Goal: Check status: Verify the current state of an ongoing process or item

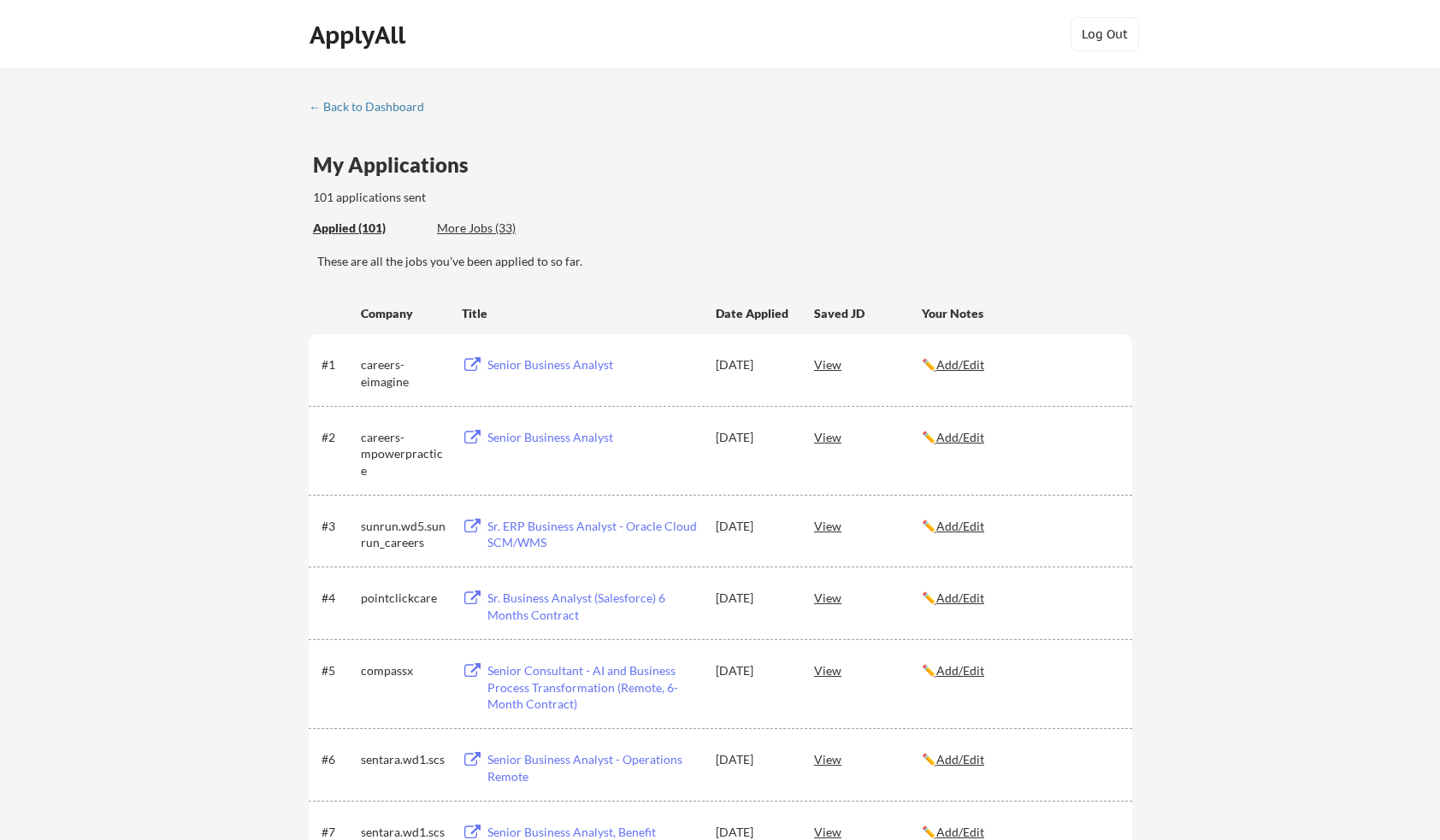
click at [704, 263] on div "These are all the jobs you've been applied to so far." at bounding box center [725, 262] width 815 height 17
click at [832, 434] on div "View" at bounding box center [868, 437] width 108 height 30
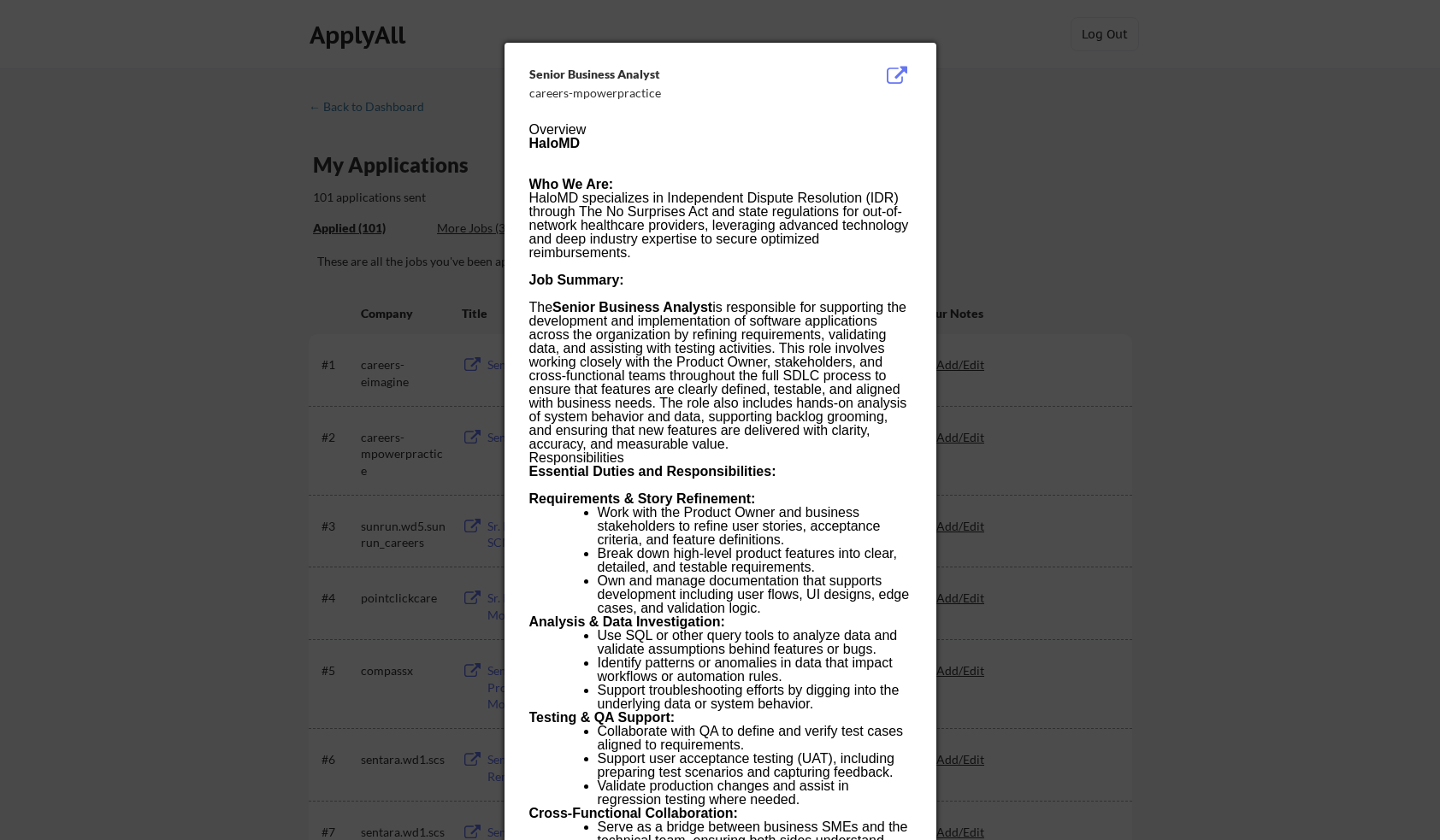
click at [1127, 247] on div at bounding box center [720, 420] width 1440 height 840
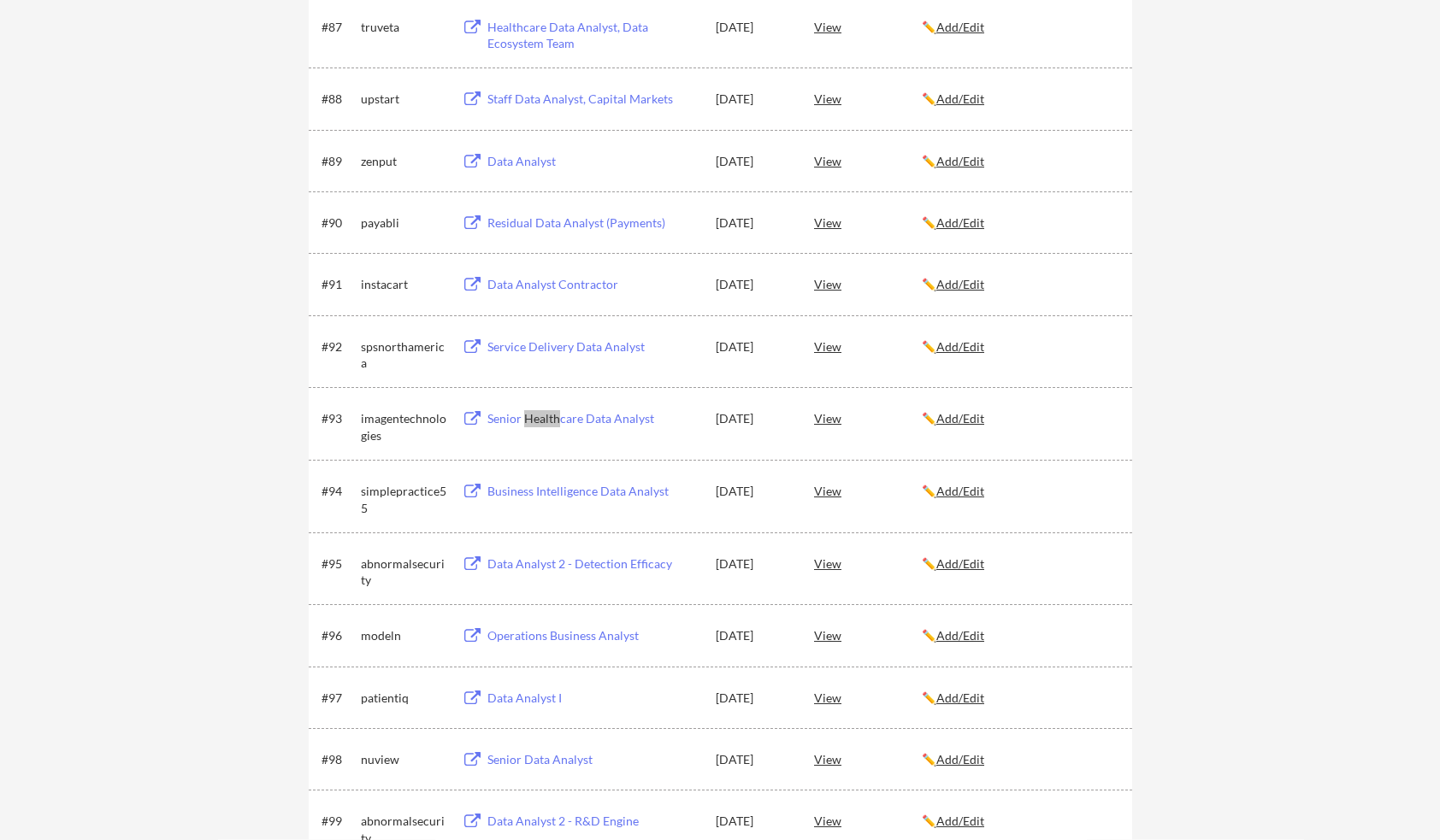
scroll to position [6259, 0]
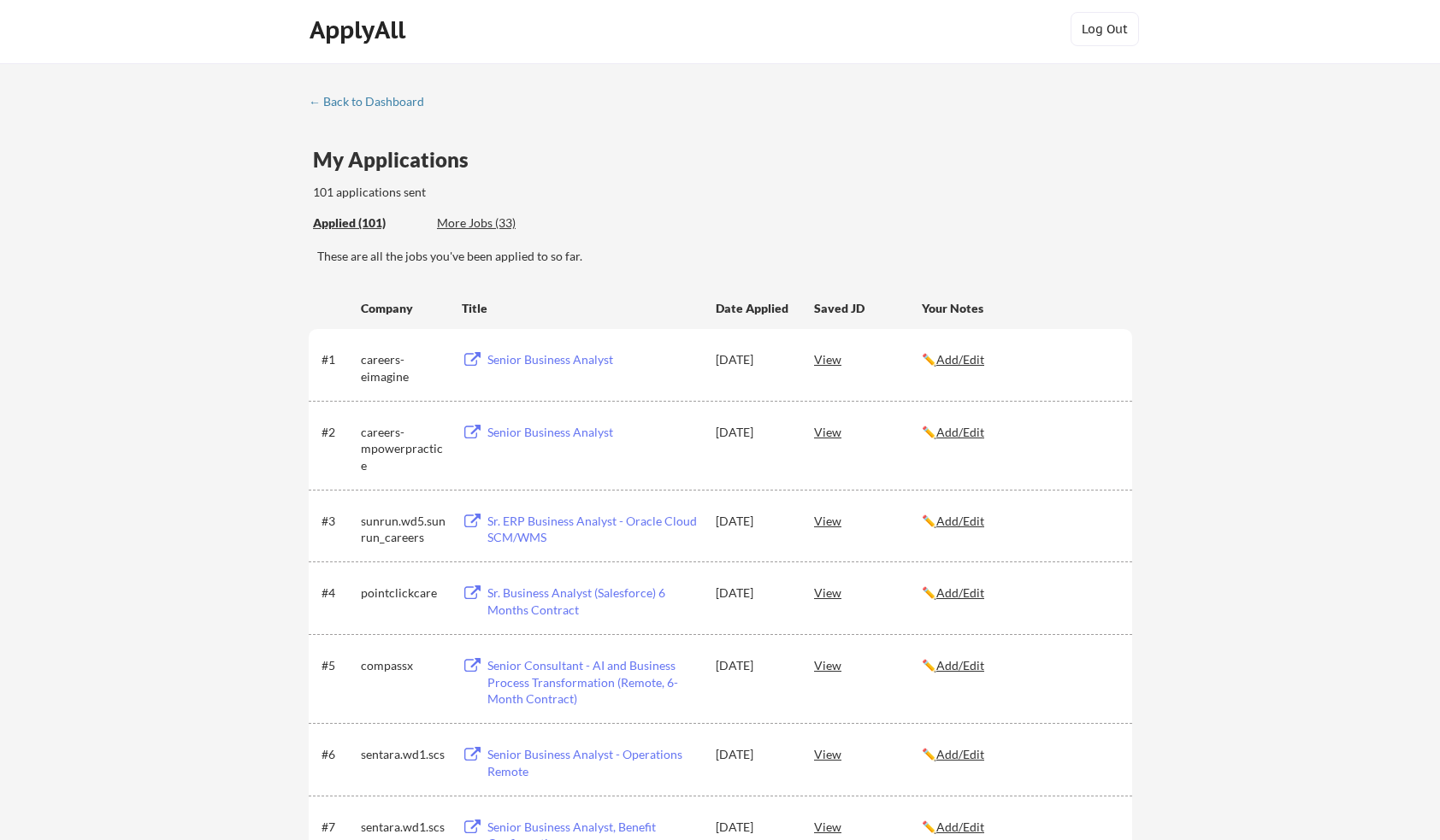
scroll to position [0, 0]
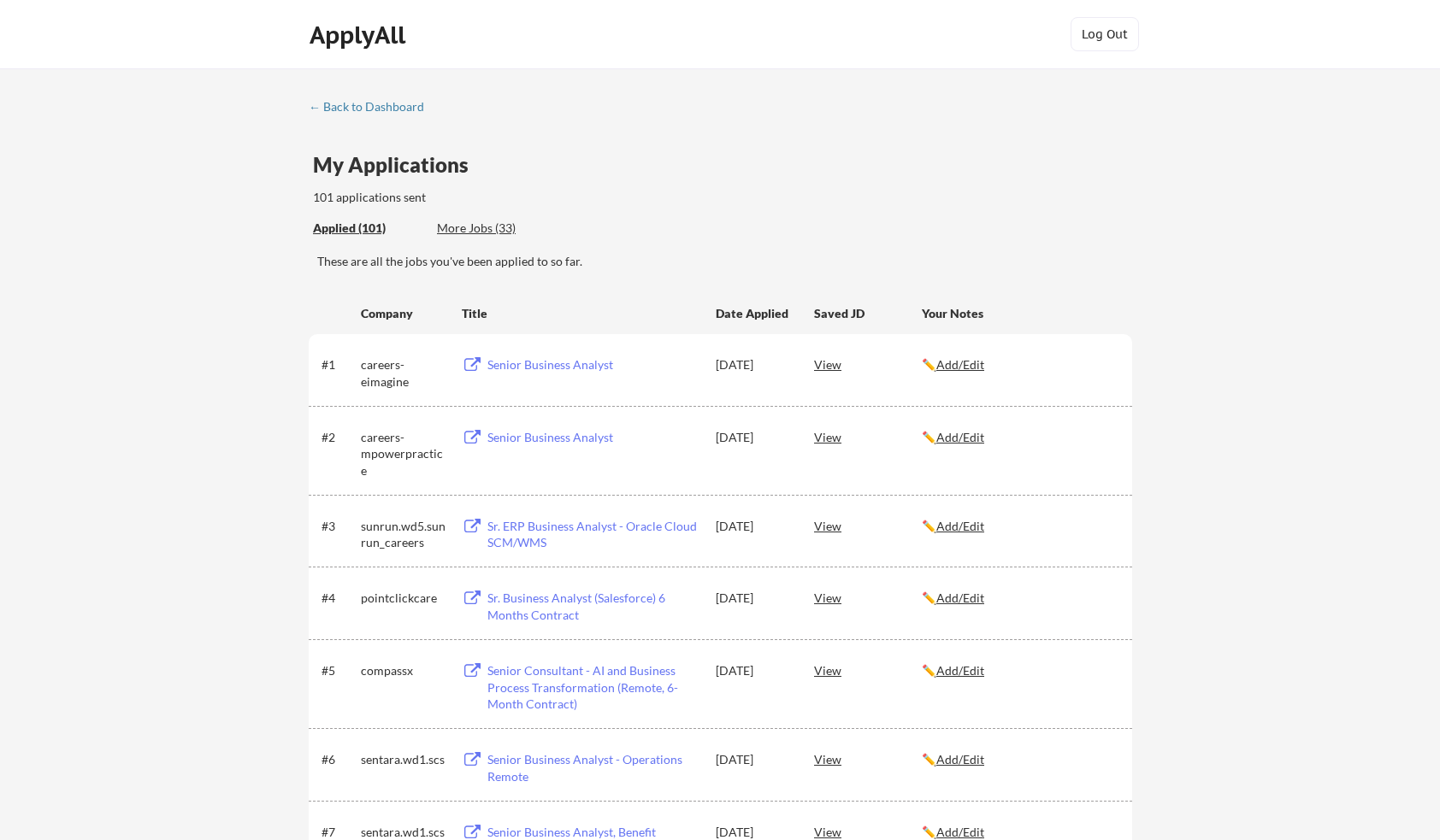
click at [544, 433] on div "Senior Business Analyst" at bounding box center [594, 438] width 212 height 17
click at [523, 433] on div "Senior Business Analyst" at bounding box center [594, 438] width 212 height 17
